Goal: Information Seeking & Learning: Understand process/instructions

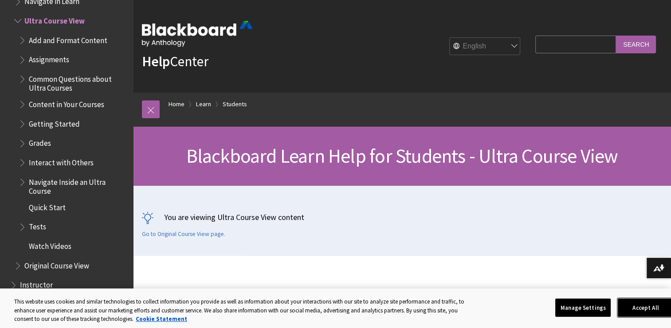
click at [637, 302] on button "Accept All" at bounding box center [645, 307] width 55 height 19
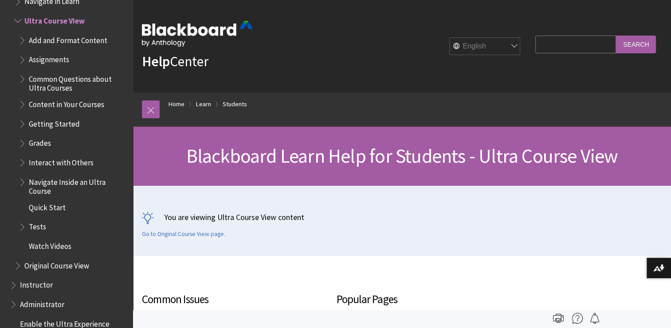
click at [590, 46] on input "Search Query" at bounding box center [576, 44] width 81 height 17
type input "upload project to eportfolio"
click at [636, 43] on input "Search" at bounding box center [636, 44] width 40 height 17
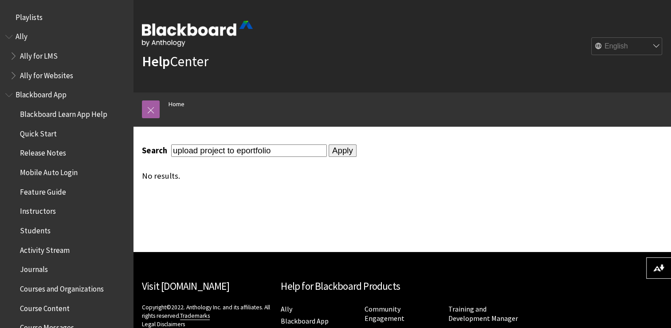
click at [482, 216] on div "Search upload project to eportfolio Apply No results." at bounding box center [336, 188] width 407 height 125
